Goal: Transaction & Acquisition: Purchase product/service

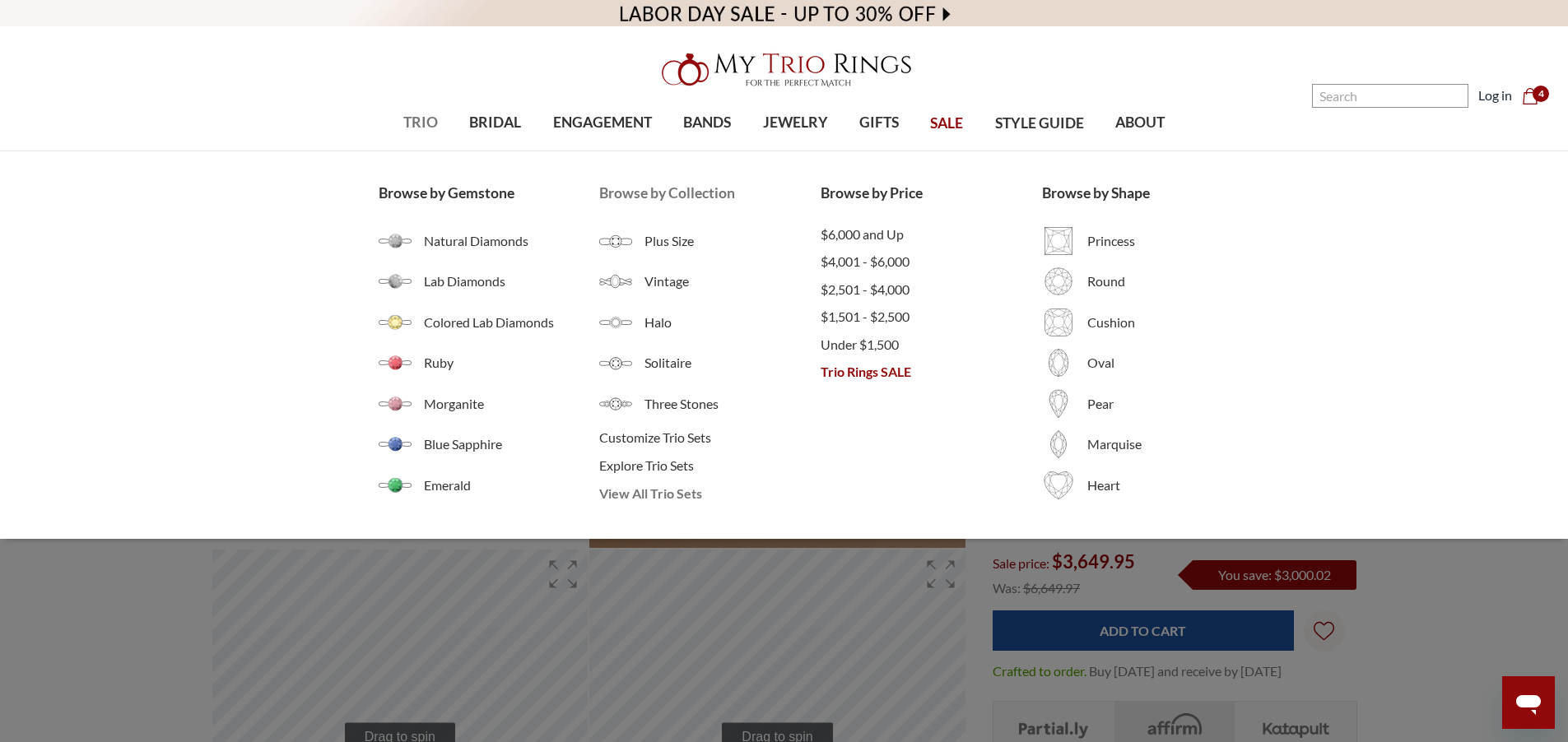
click at [662, 497] on span "View All Trio Sets" at bounding box center [710, 494] width 221 height 20
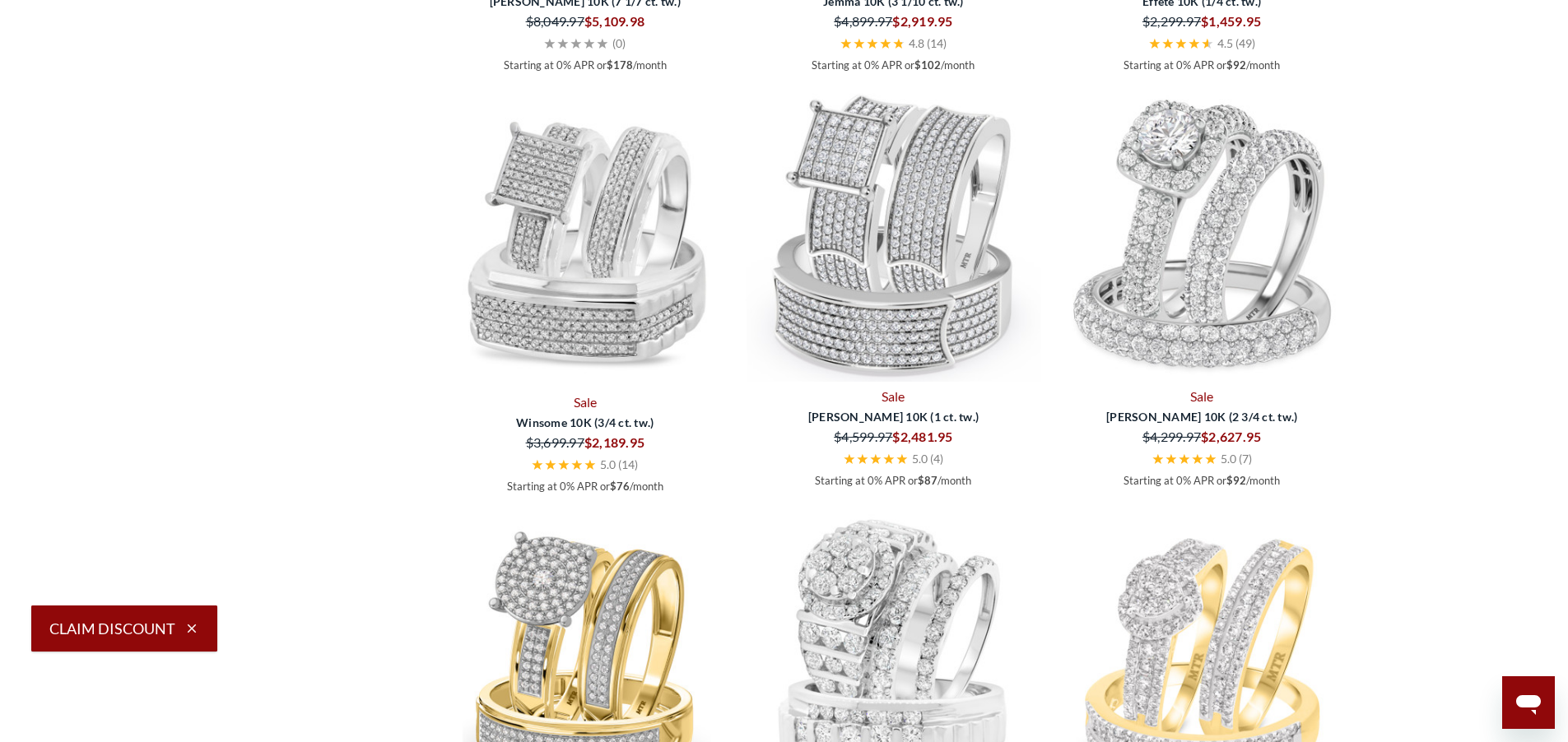
scroll to position [3463, 0]
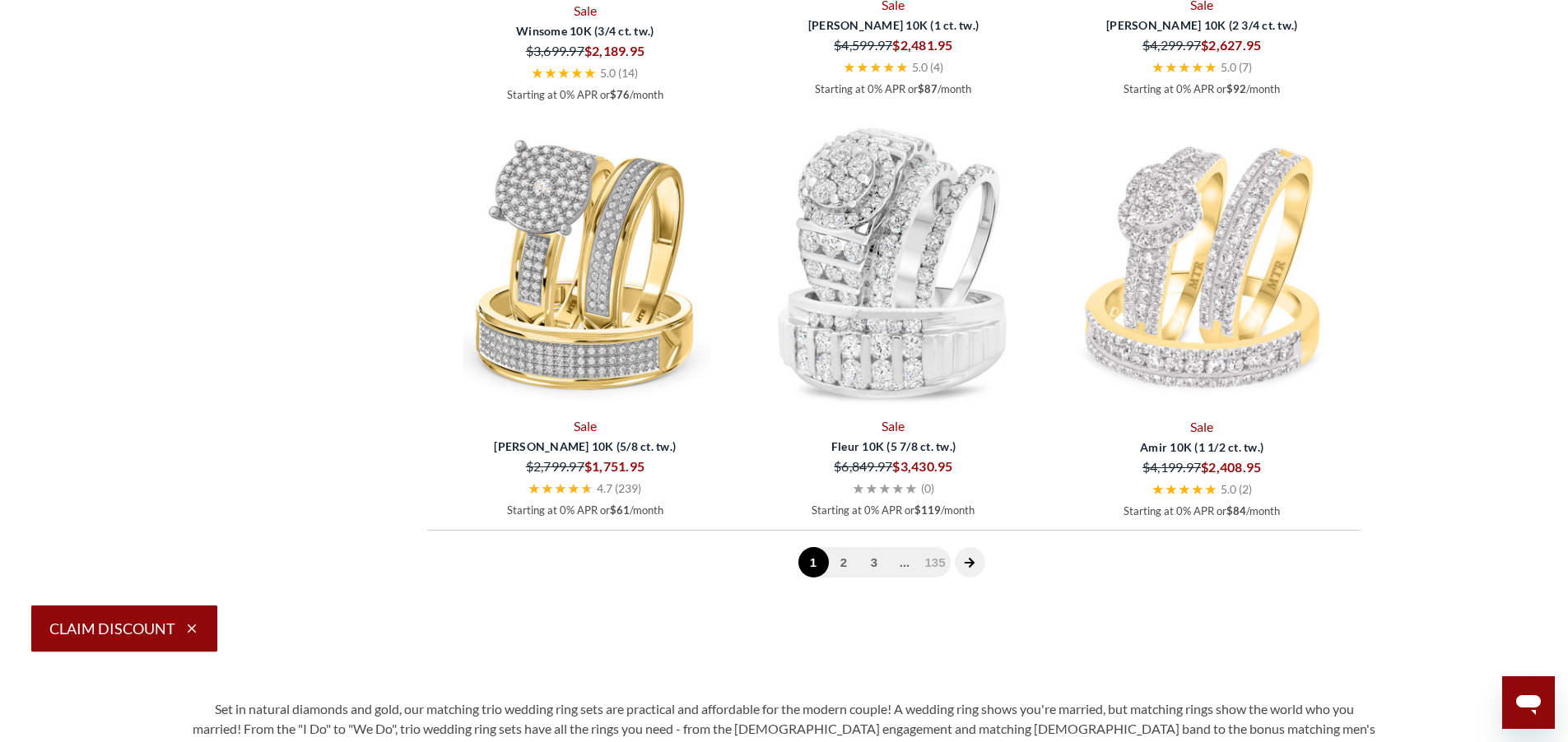
select select "US"
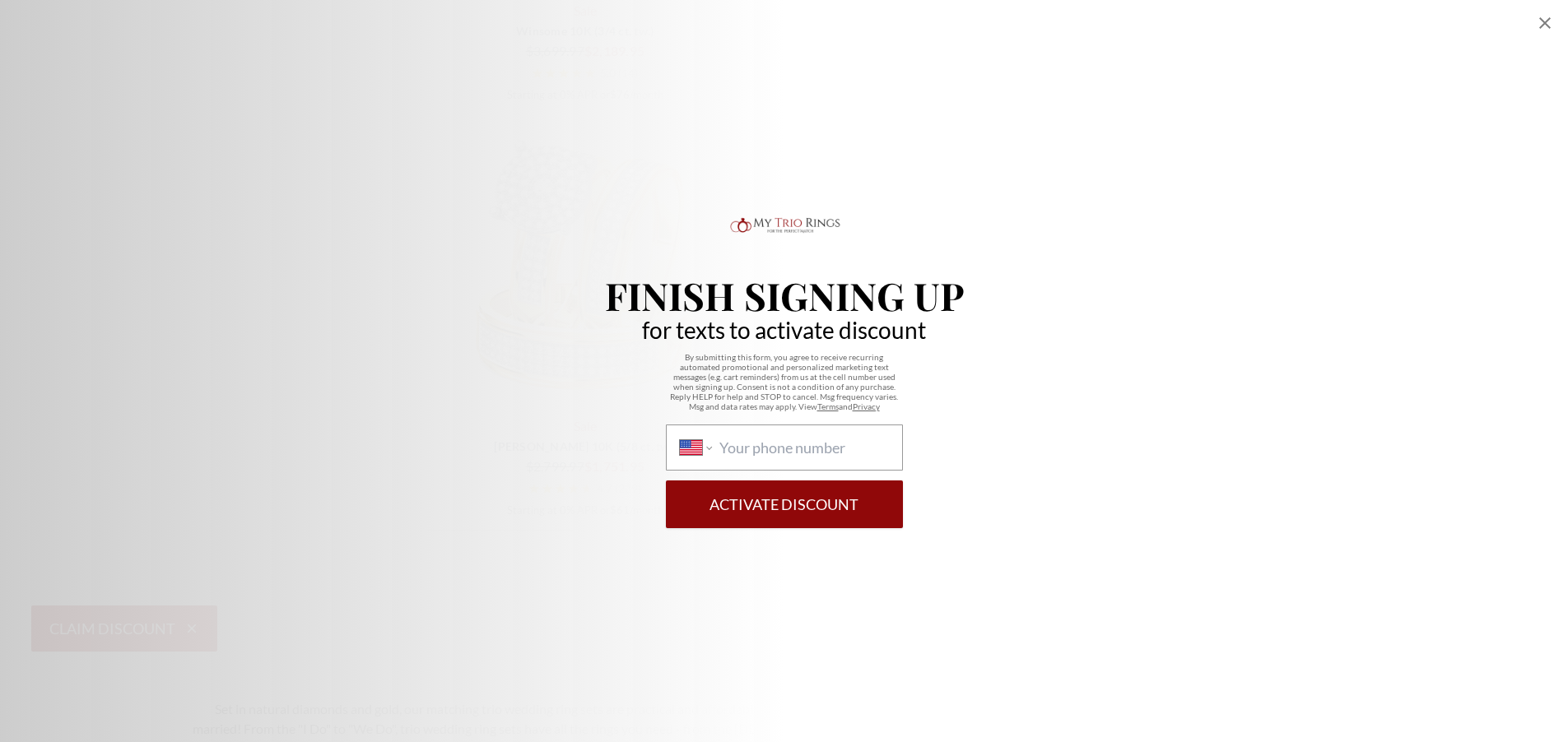
scroll to position [4247, 0]
click at [1540, 18] on icon "Close popup" at bounding box center [1545, 23] width 12 height 12
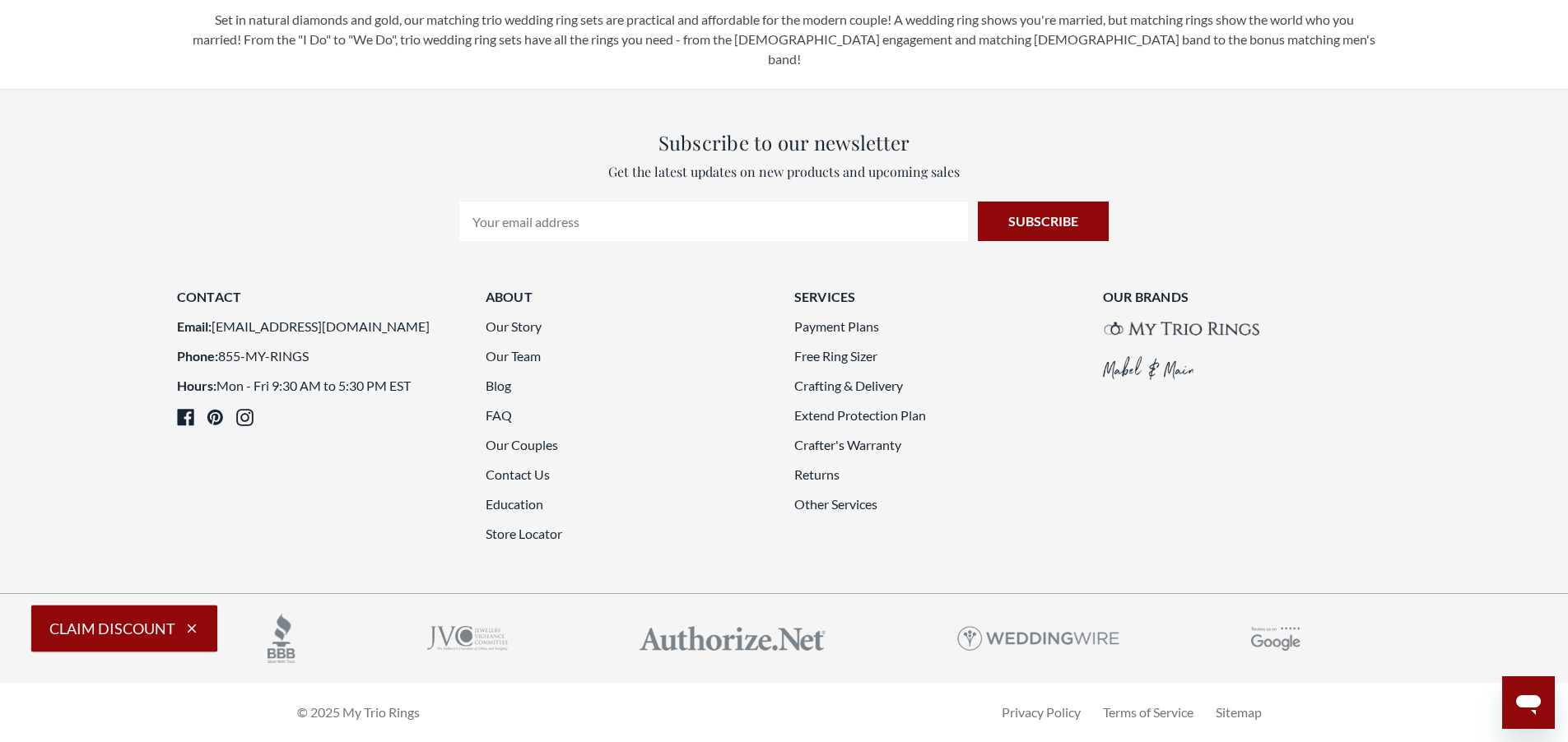
select select "US"
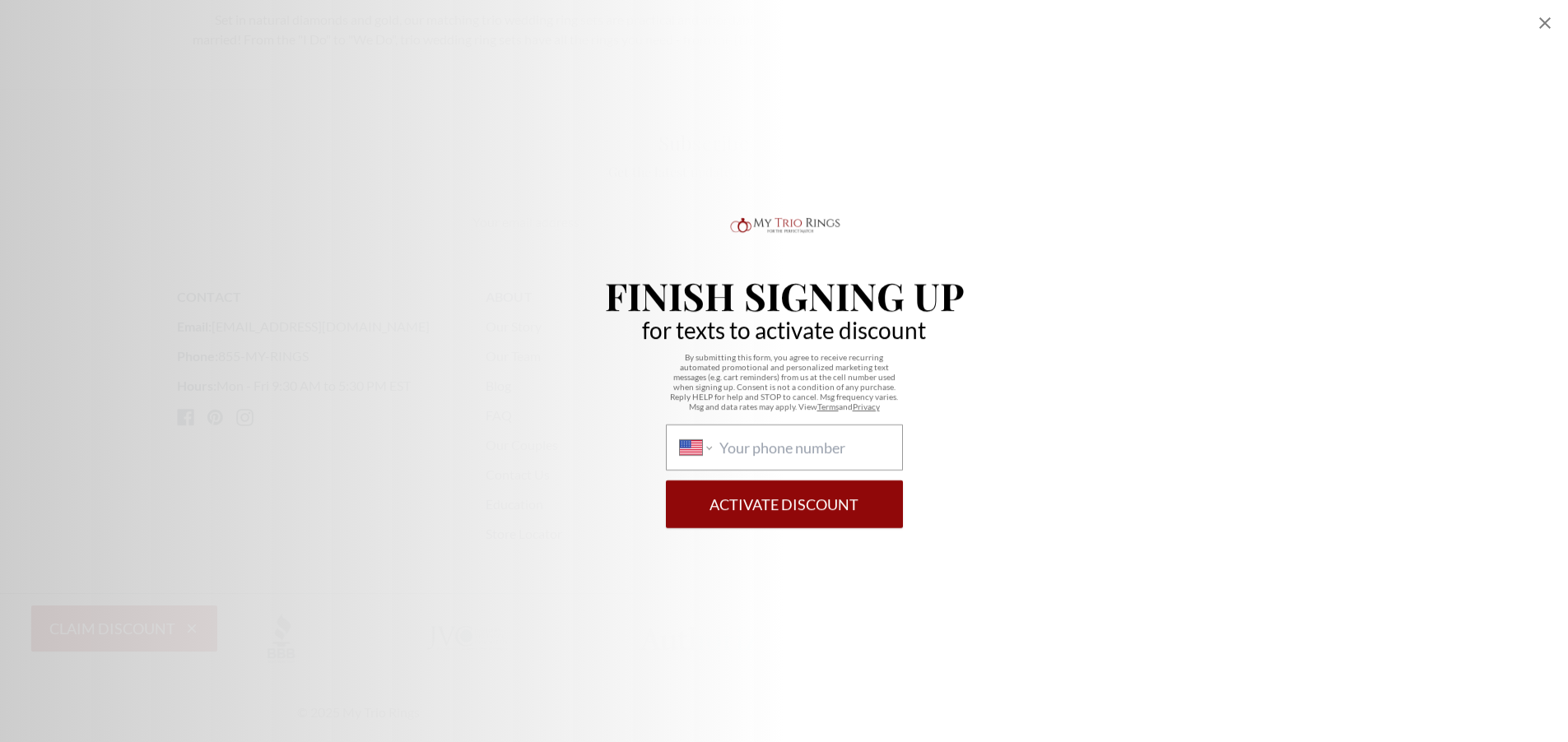
click at [1545, 25] on icon "Close popup" at bounding box center [1546, 23] width 20 height 20
